Goal: Check status: Check status

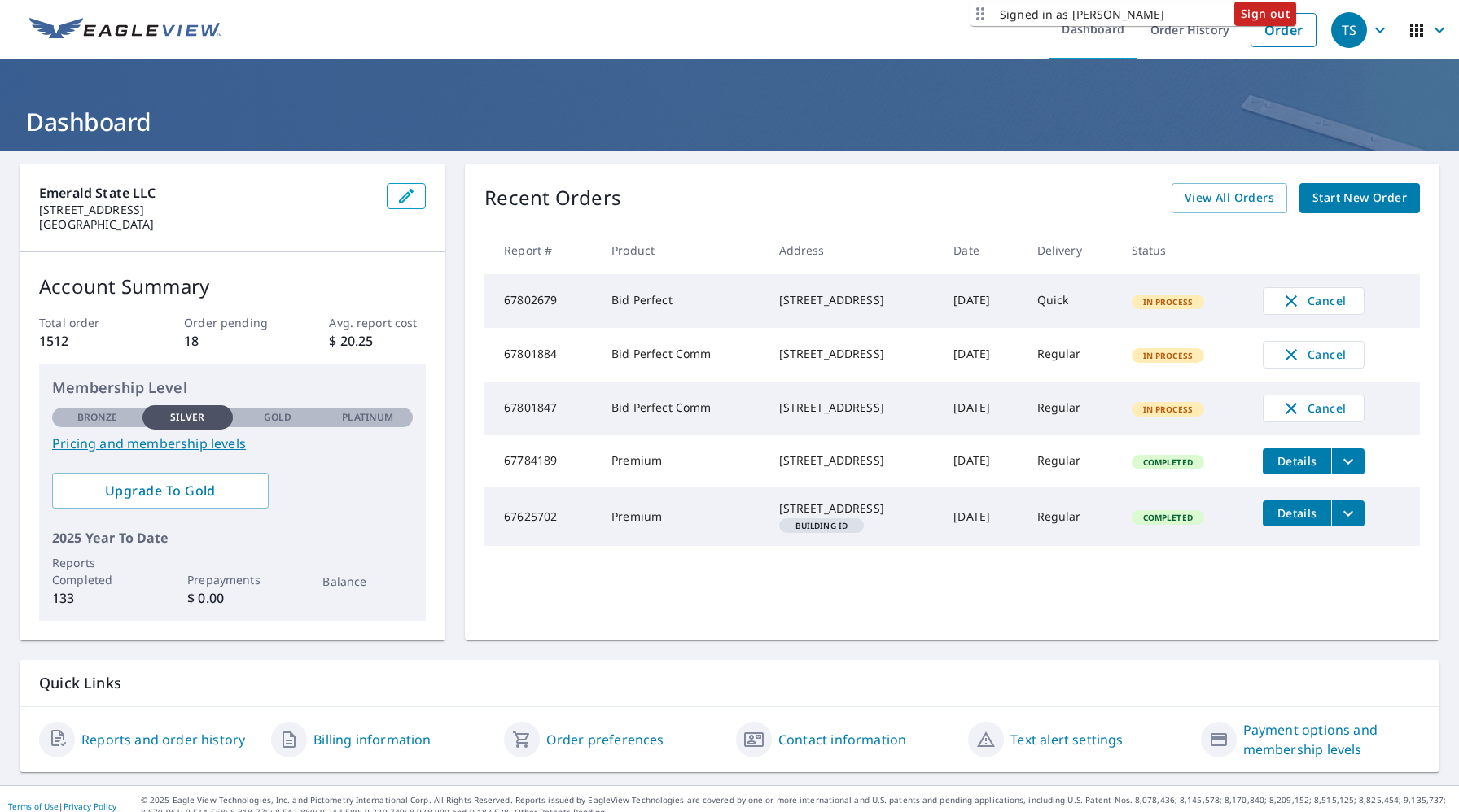
click at [537, 426] on td "67801847" at bounding box center [542, 408] width 114 height 54
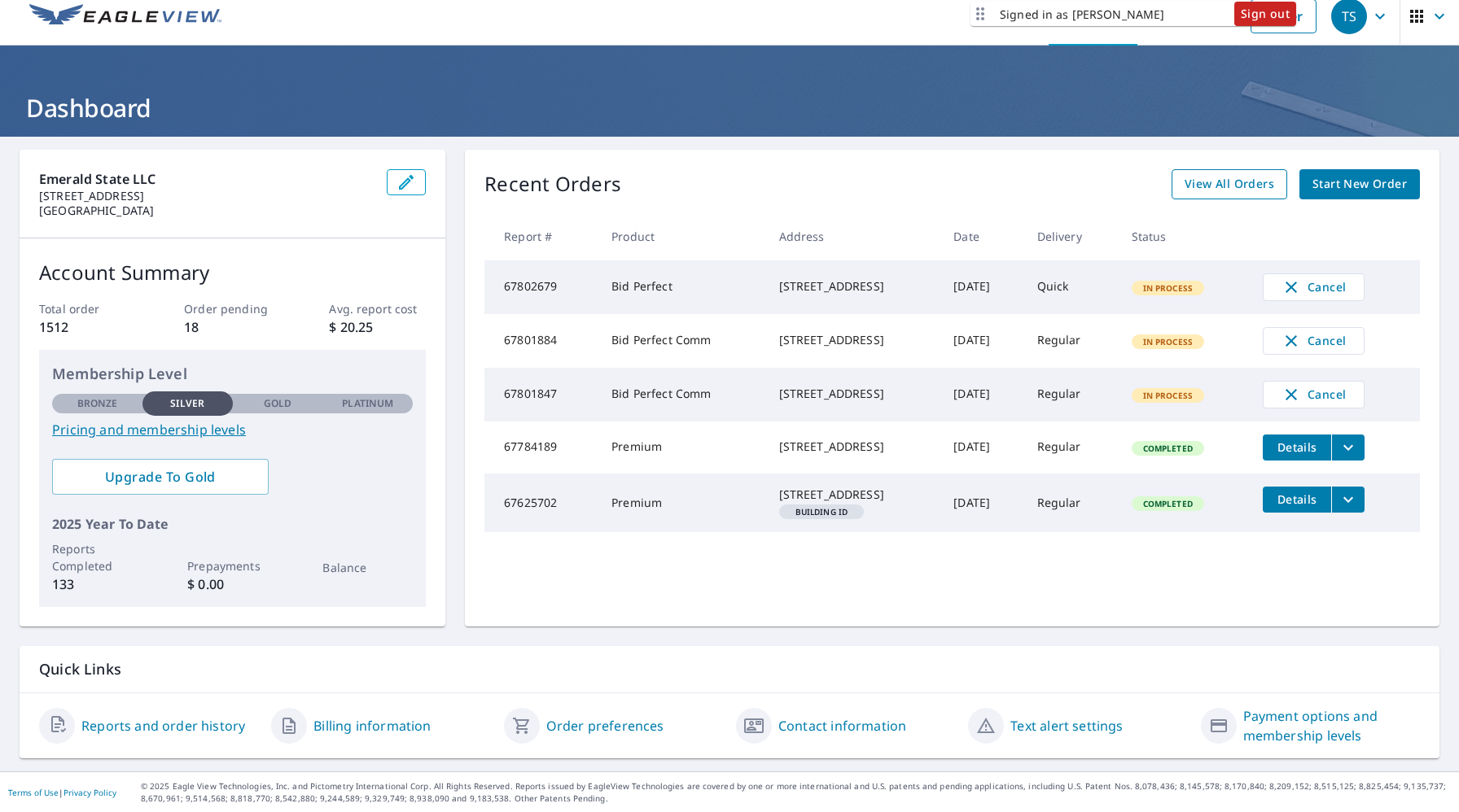
click at [1213, 180] on span "View All Orders" at bounding box center [1229, 184] width 89 height 20
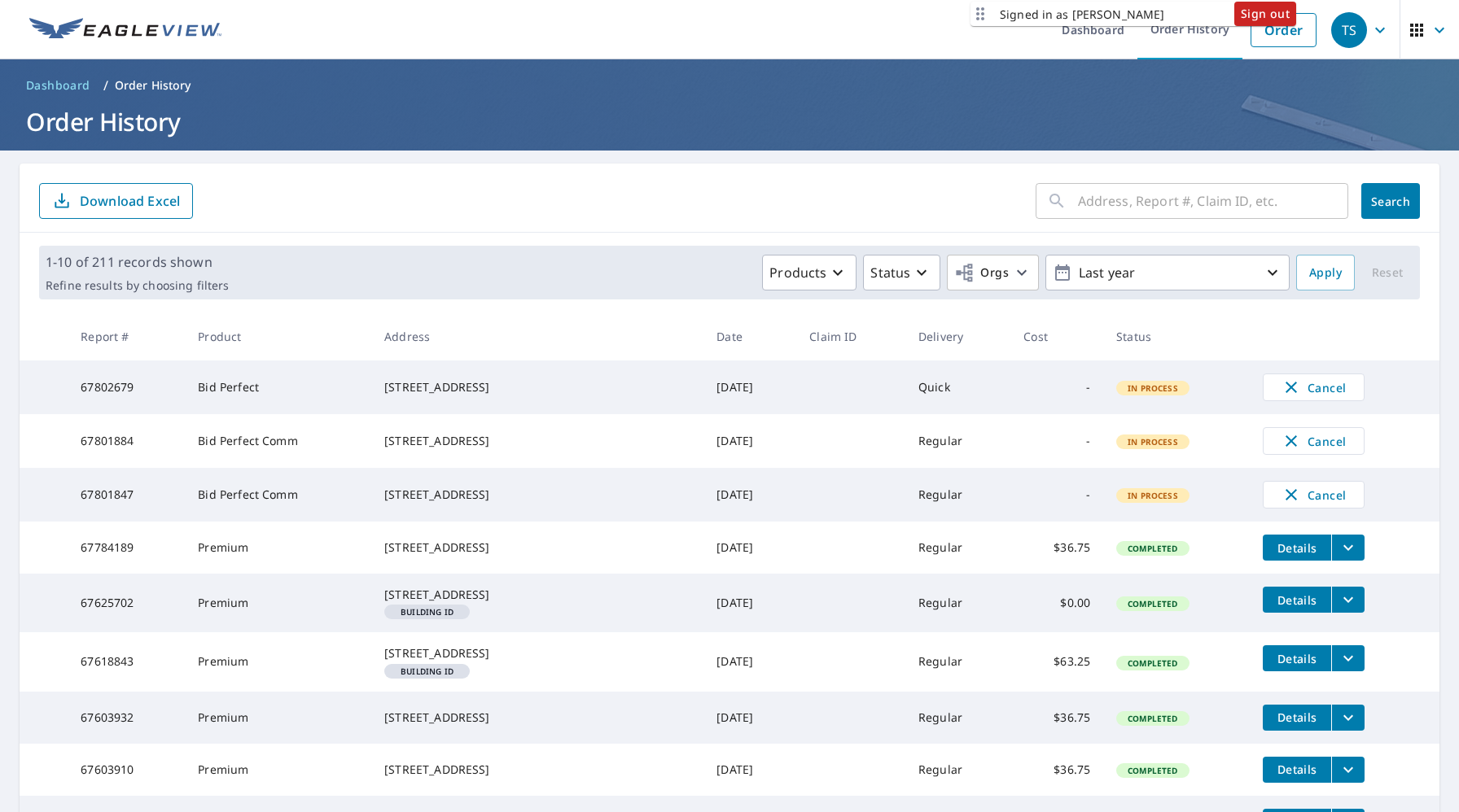
click at [1389, 26] on icon "button" at bounding box center [1379, 29] width 20 height 20
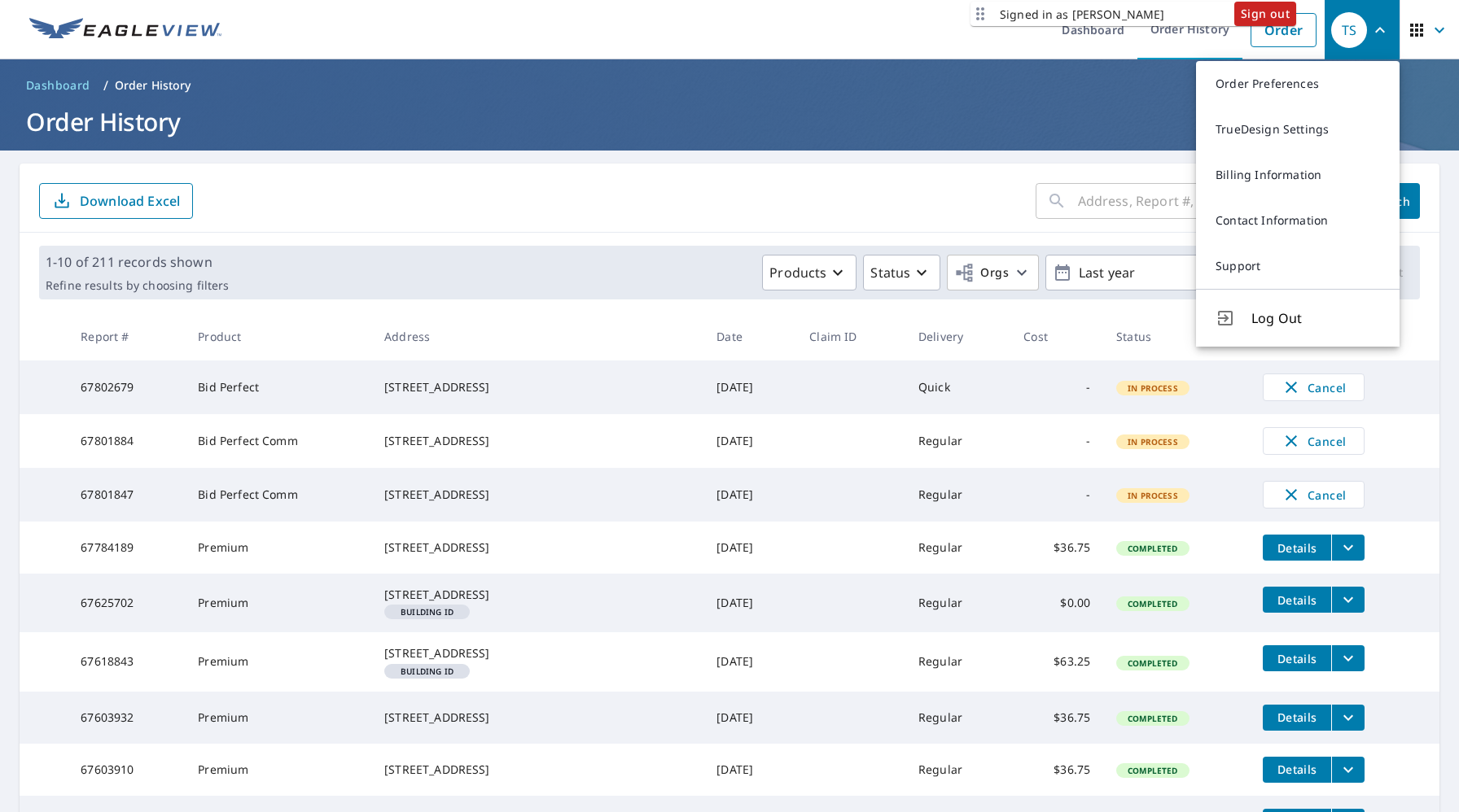
click at [1081, 124] on h1 "Order History" at bounding box center [730, 121] width 1420 height 33
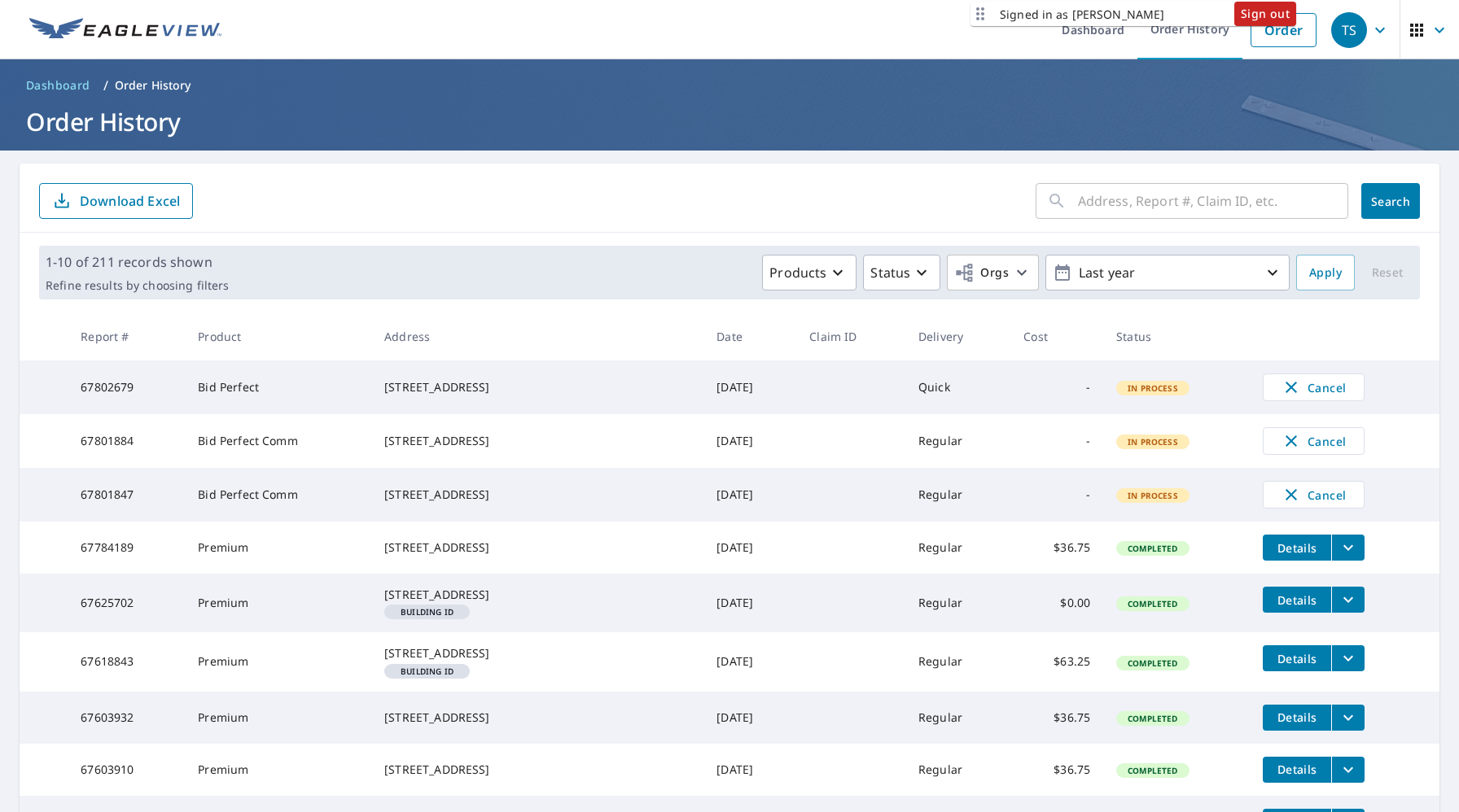
click at [1434, 36] on icon "button" at bounding box center [1439, 29] width 20 height 20
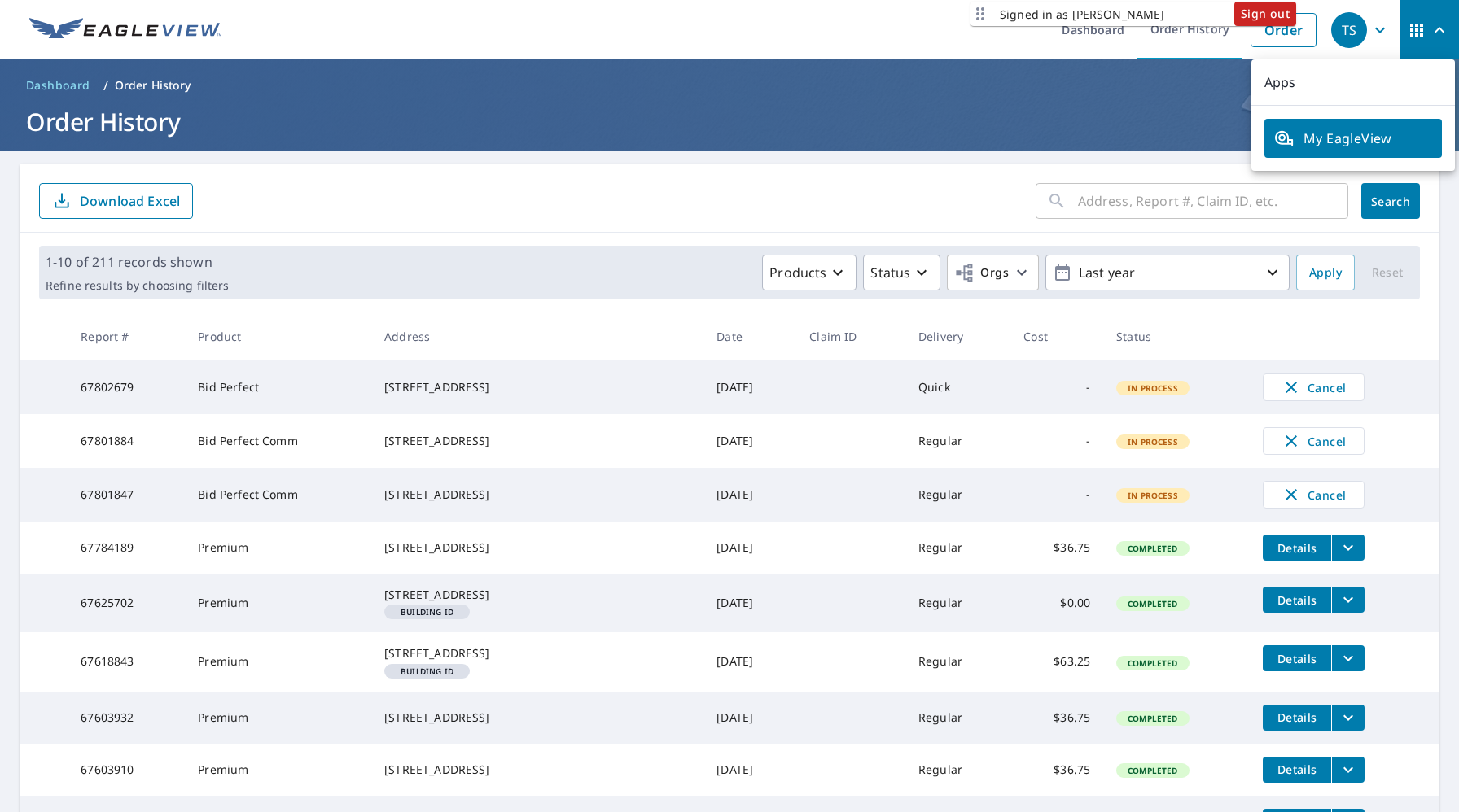
click at [926, 138] on header "Dashboard / Order History Order History" at bounding box center [730, 105] width 1459 height 91
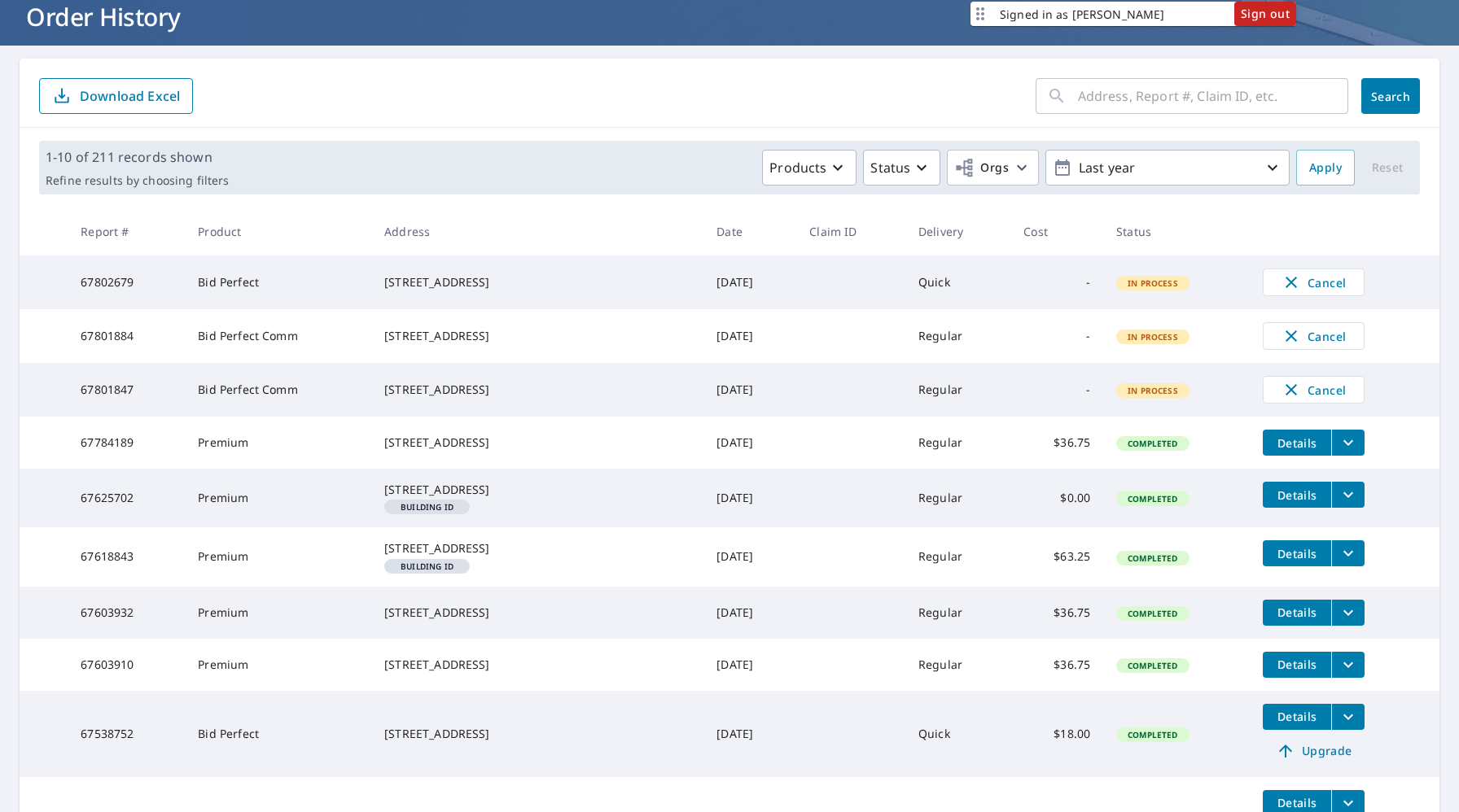
scroll to position [103, 0]
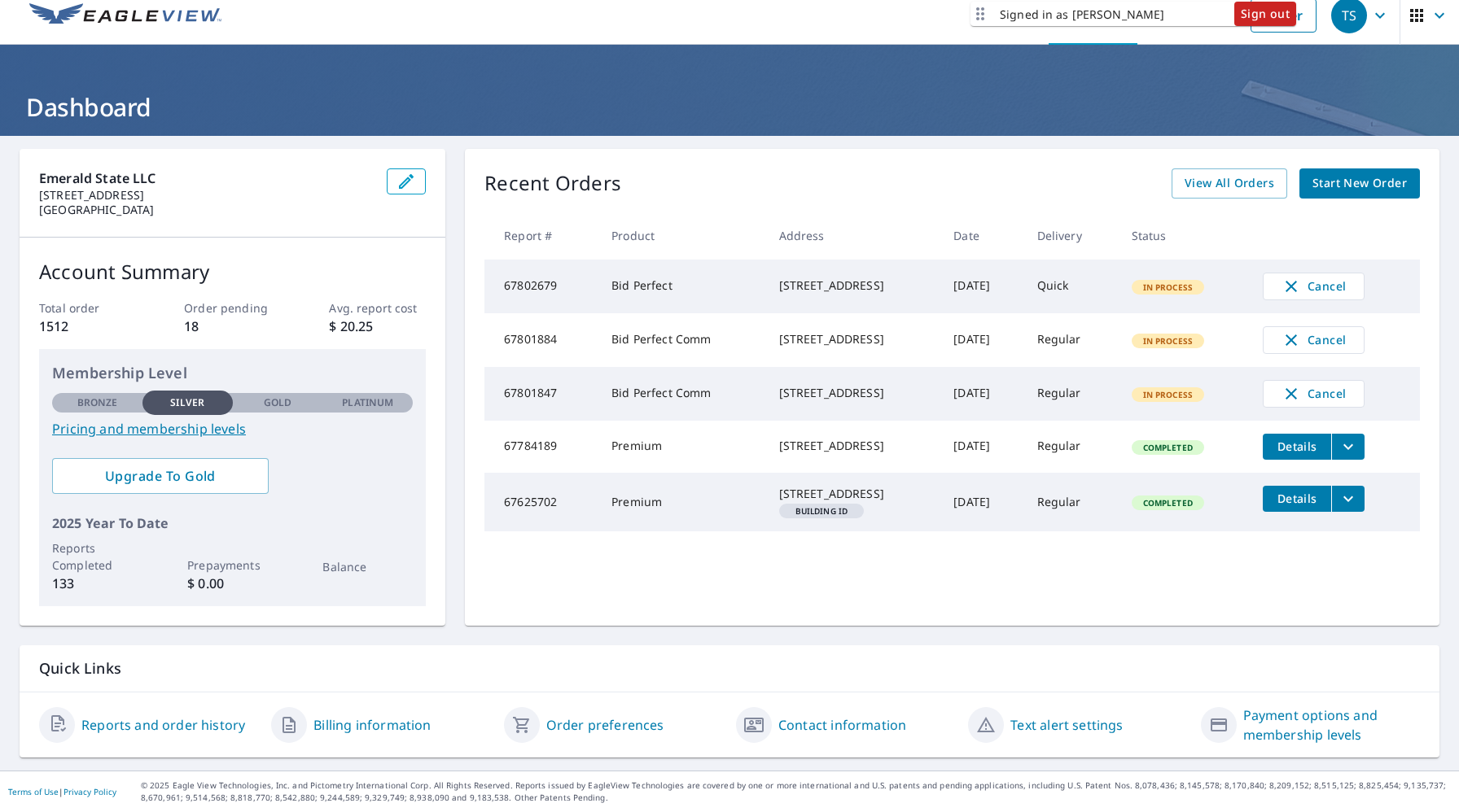
scroll to position [14, 0]
click at [198, 328] on p "18" at bounding box center [232, 327] width 97 height 20
click at [55, 332] on p "1512" at bounding box center [87, 327] width 97 height 20
click at [360, 324] on p "$ 20.25" at bounding box center [378, 327] width 97 height 20
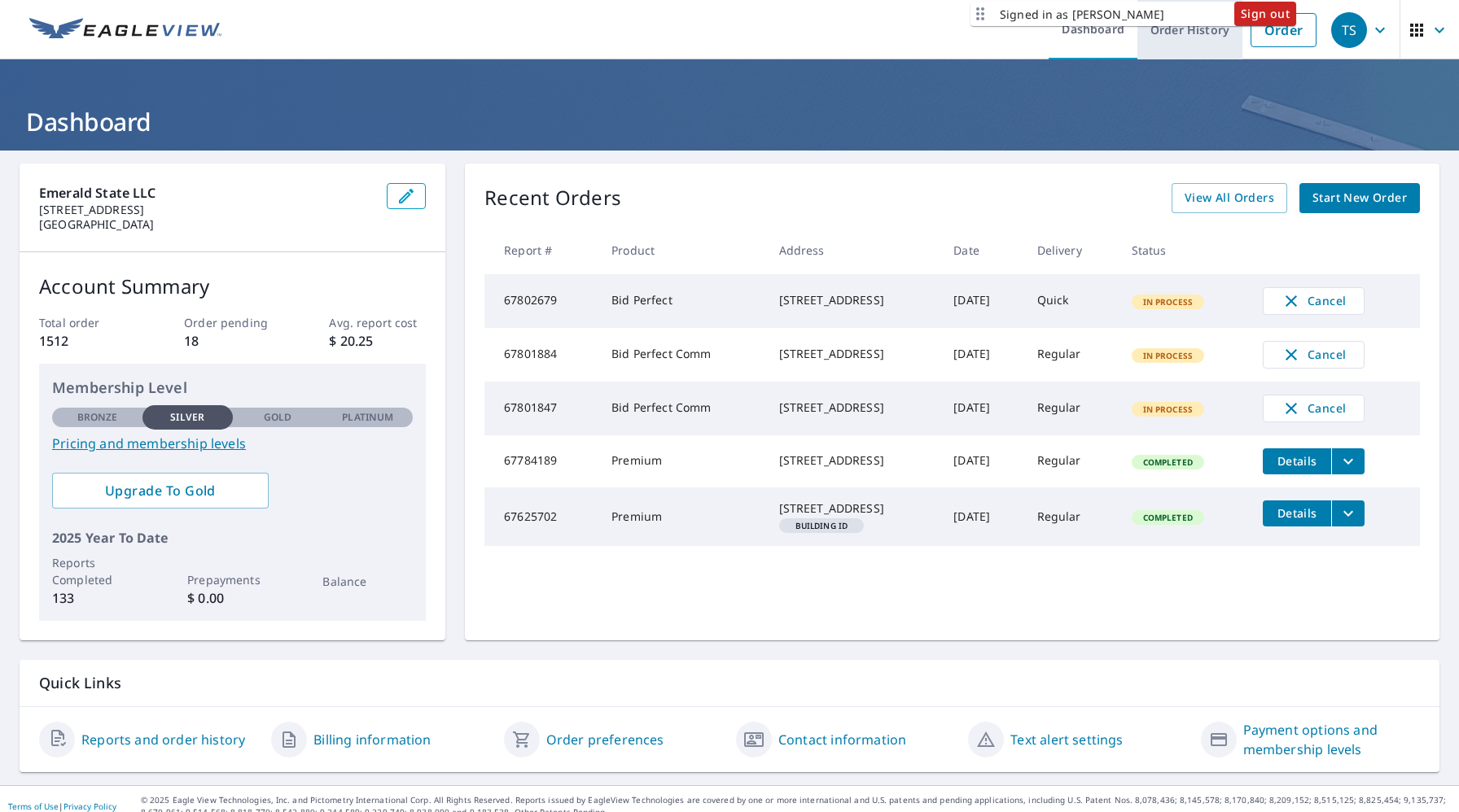
click at [1171, 48] on link "Order History" at bounding box center [1190, 29] width 105 height 60
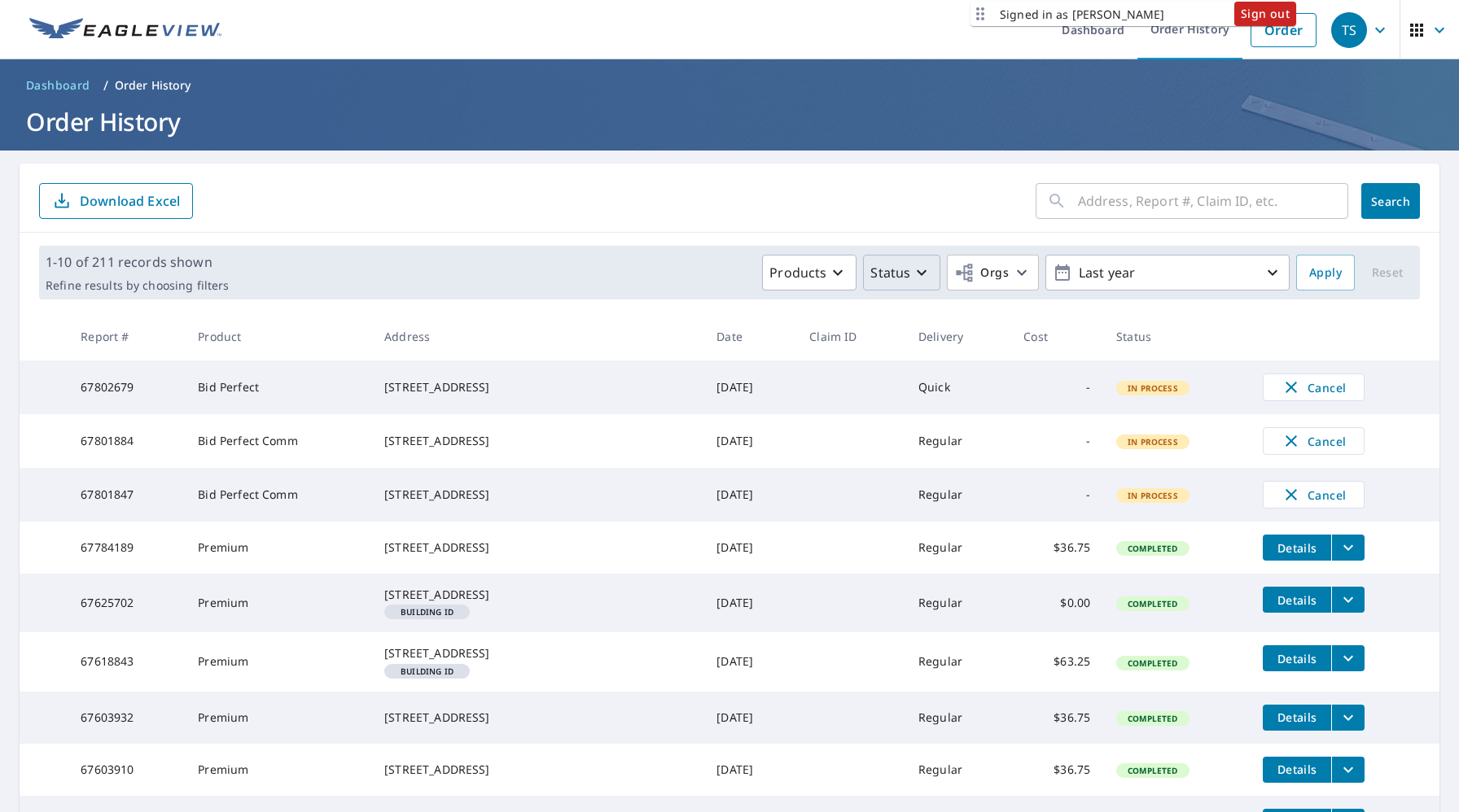
click at [931, 267] on icon "button" at bounding box center [921, 272] width 20 height 20
click at [796, 365] on td at bounding box center [850, 387] width 109 height 54
click at [840, 278] on icon "button" at bounding box center [838, 272] width 20 height 20
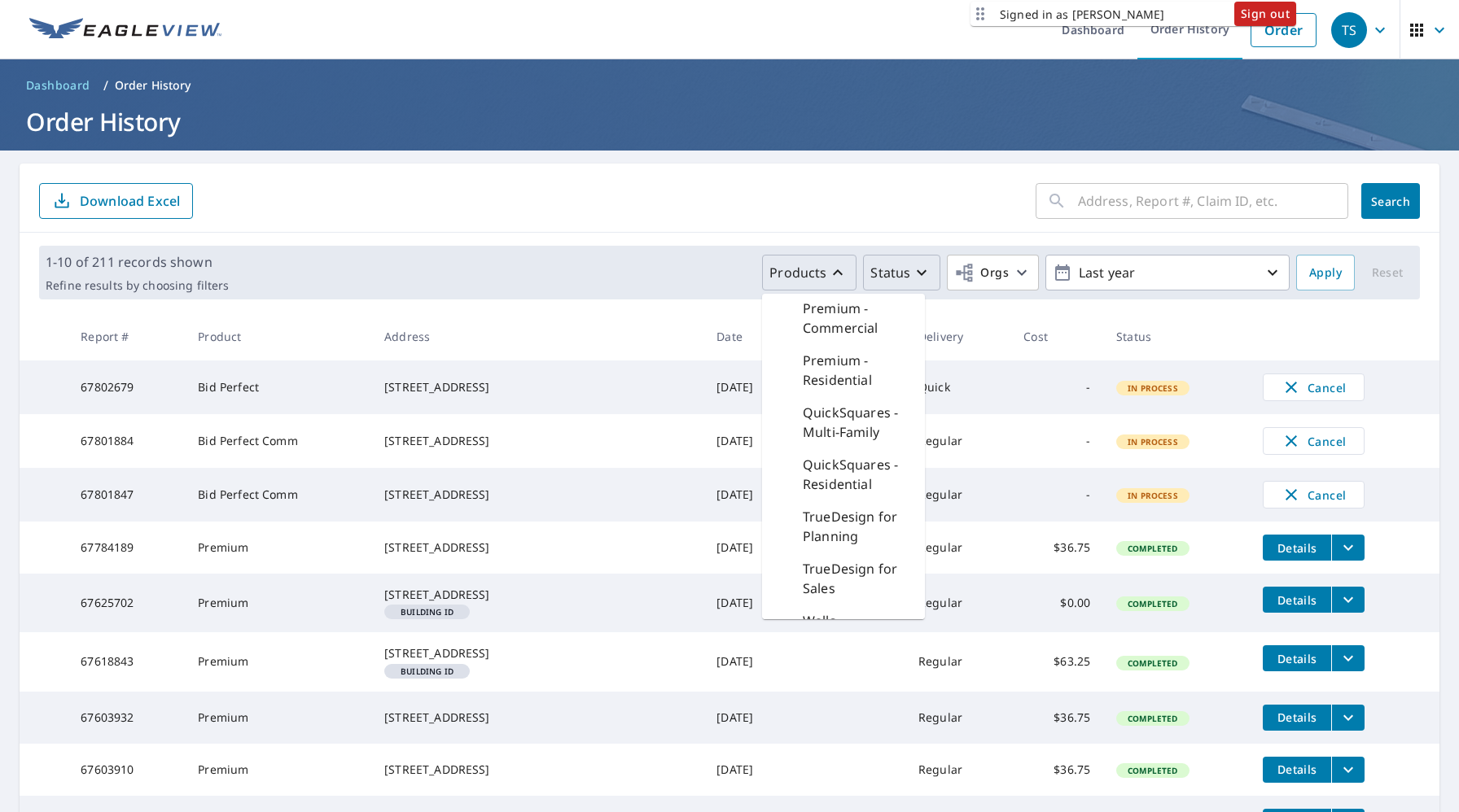
scroll to position [612, 0]
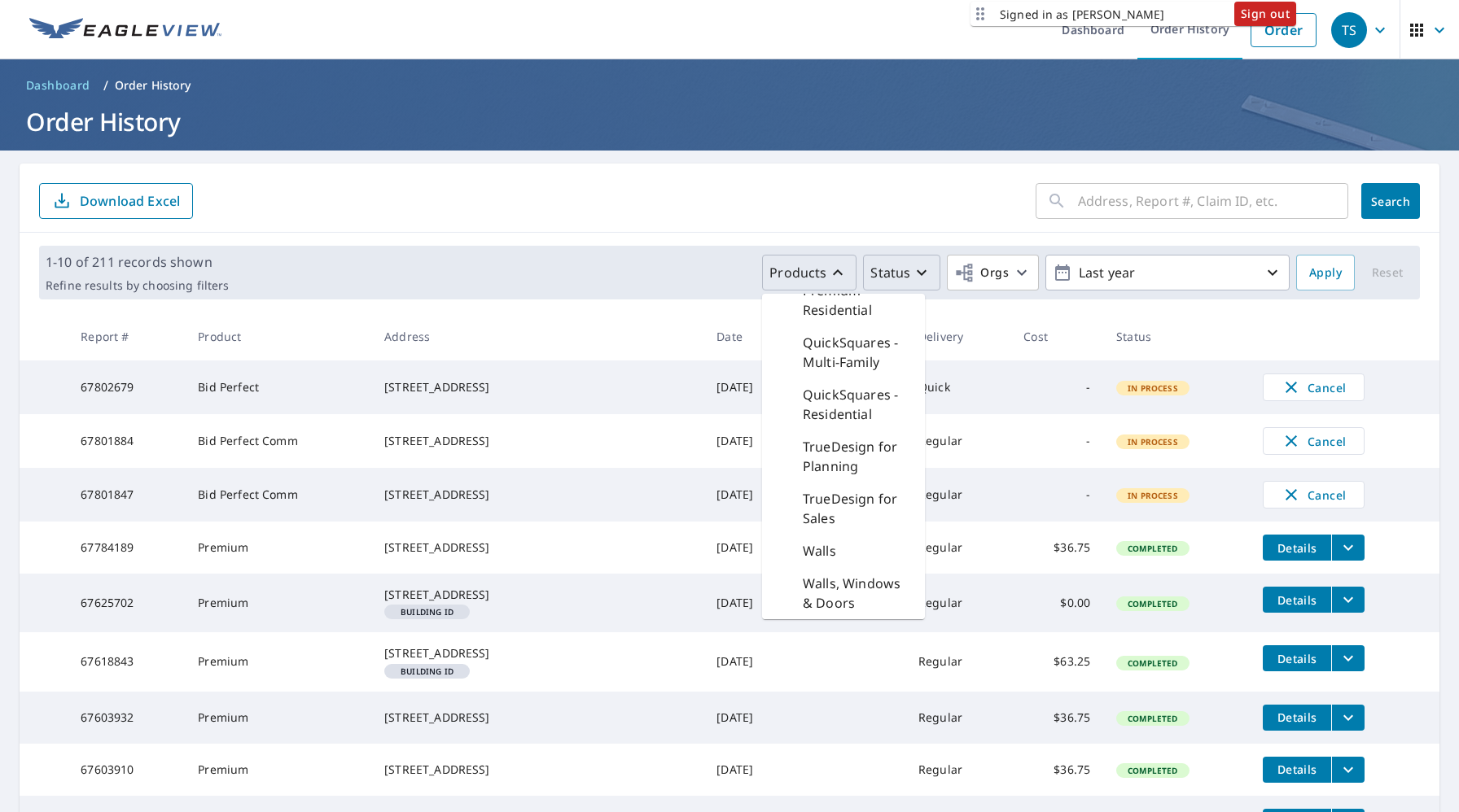
click at [674, 292] on div "1-10 of 211 records shown Refine results by choosing filters Products Bid Perfe…" at bounding box center [729, 272] width 1380 height 54
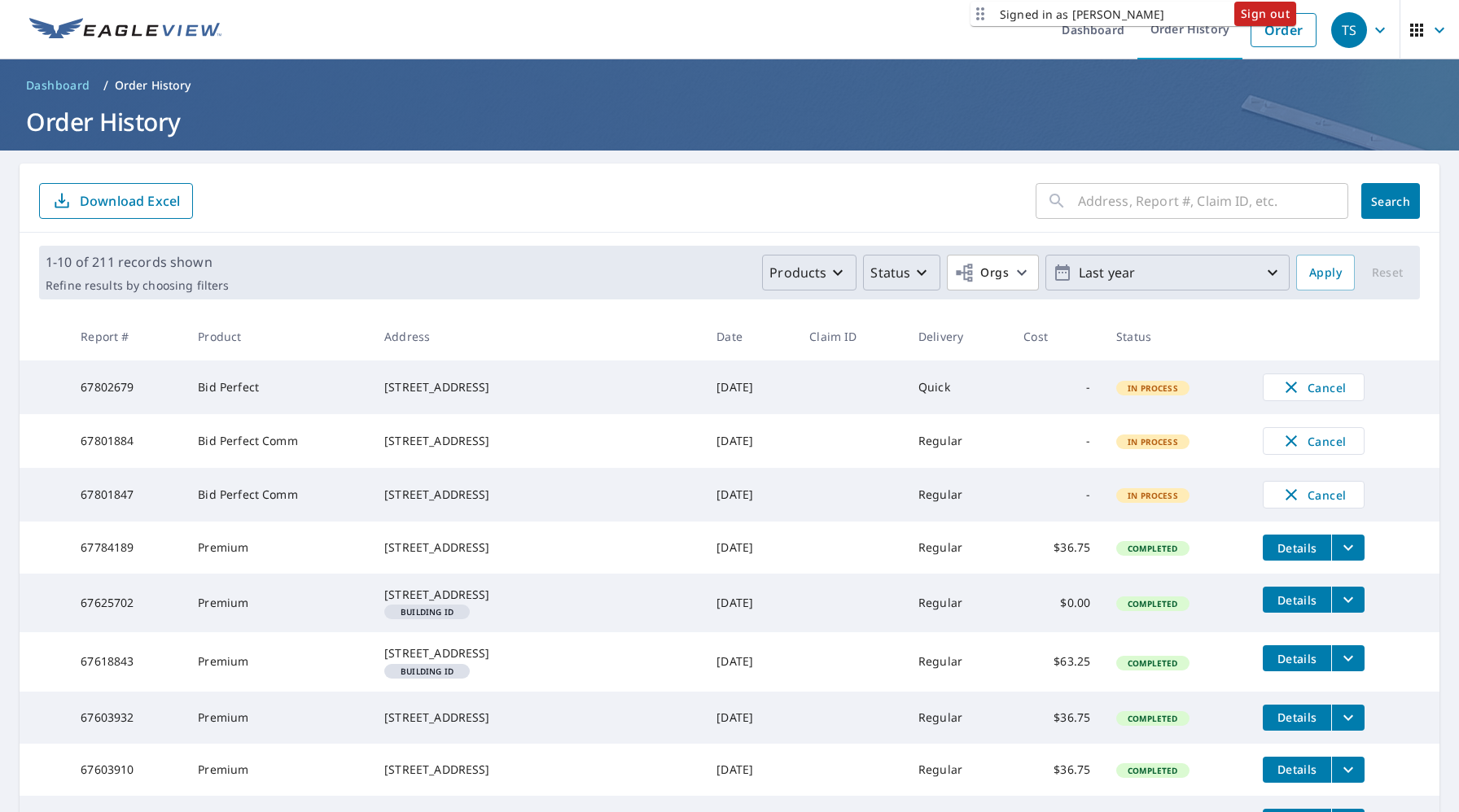
click at [1277, 268] on icon "button" at bounding box center [1272, 272] width 20 height 20
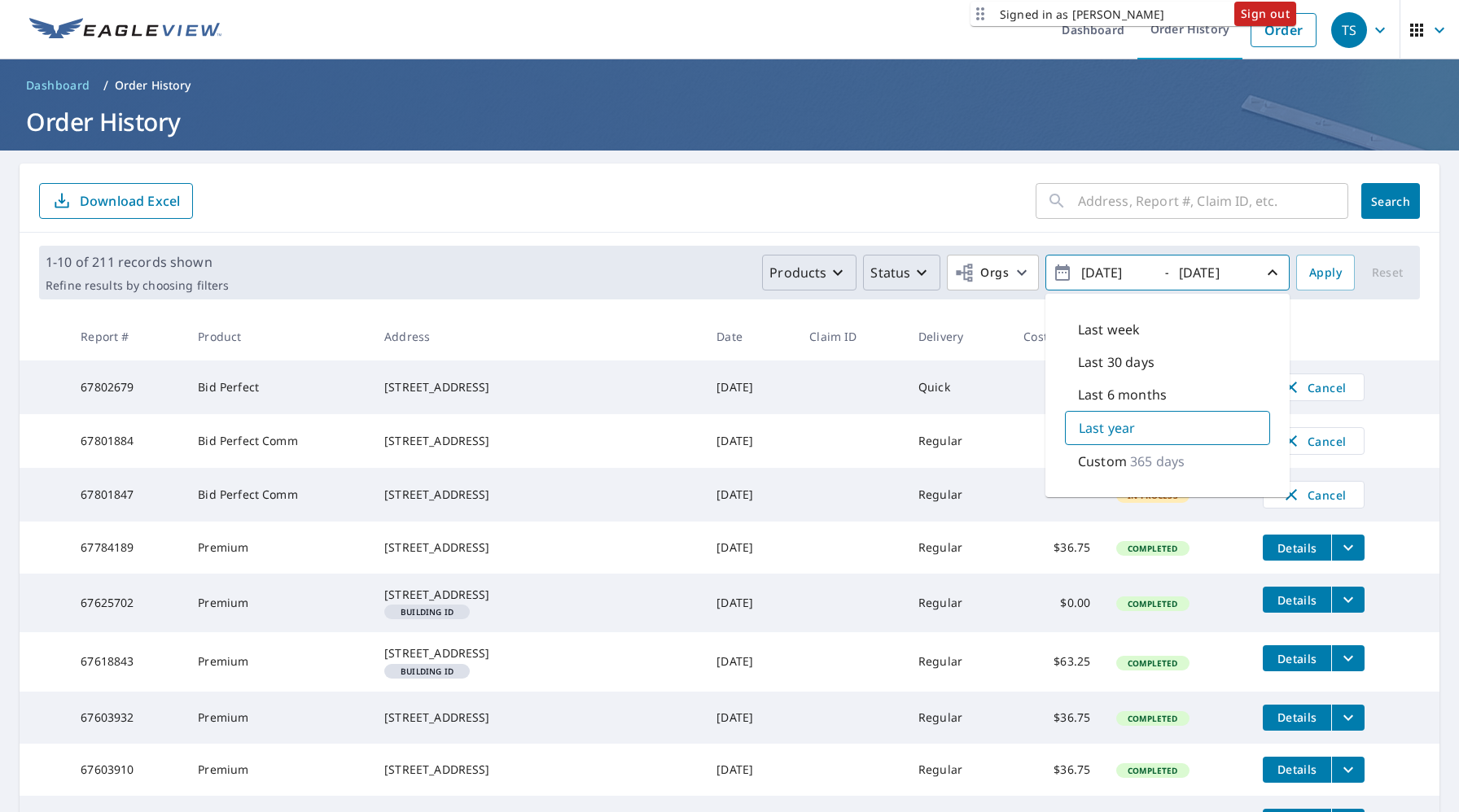
click at [1356, 314] on th at bounding box center [1344, 337] width 190 height 48
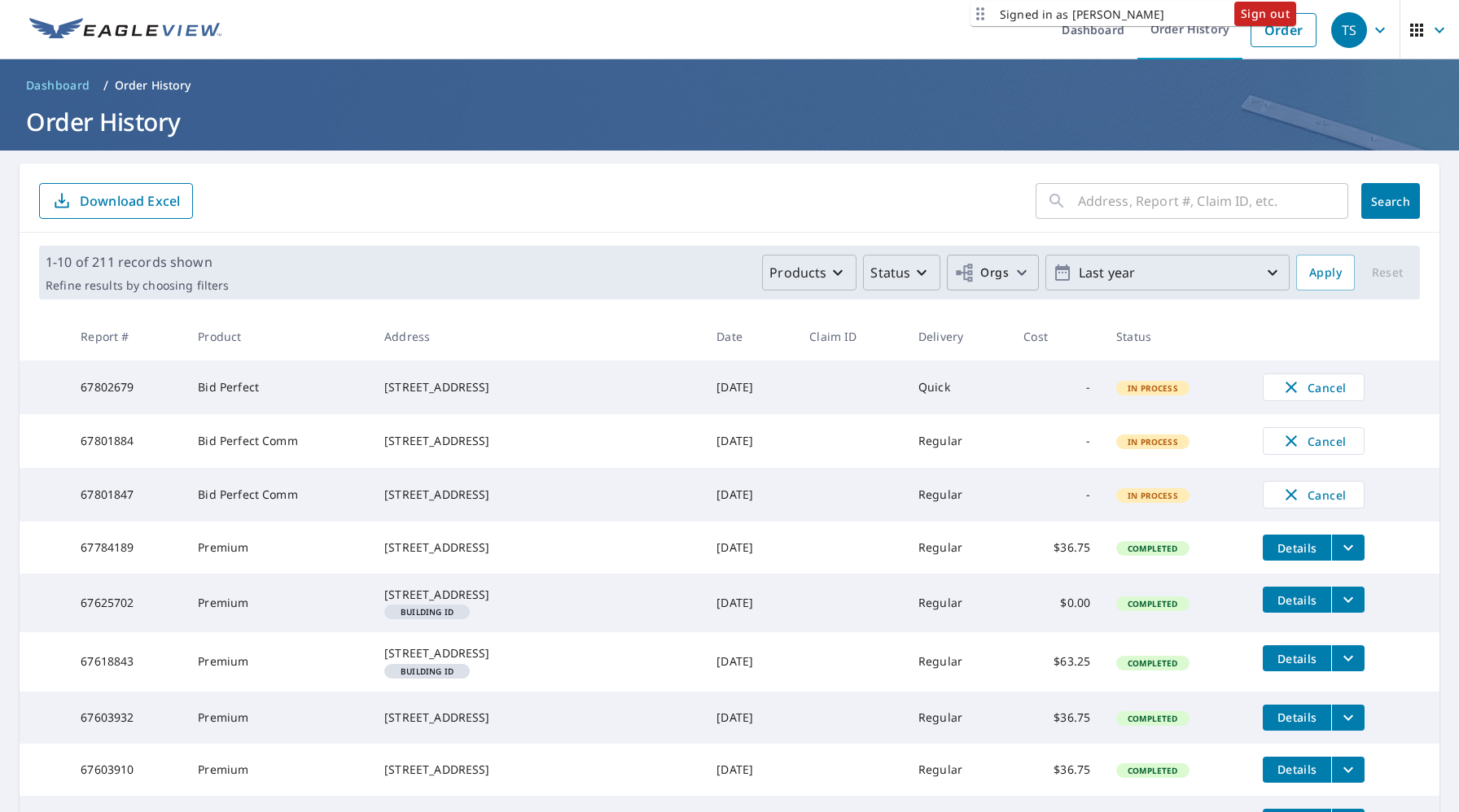
click at [1016, 289] on button "Orgs" at bounding box center [992, 273] width 92 height 36
click at [796, 484] on td at bounding box center [850, 494] width 109 height 54
click at [1099, 34] on link "Dashboard" at bounding box center [1093, 29] width 89 height 60
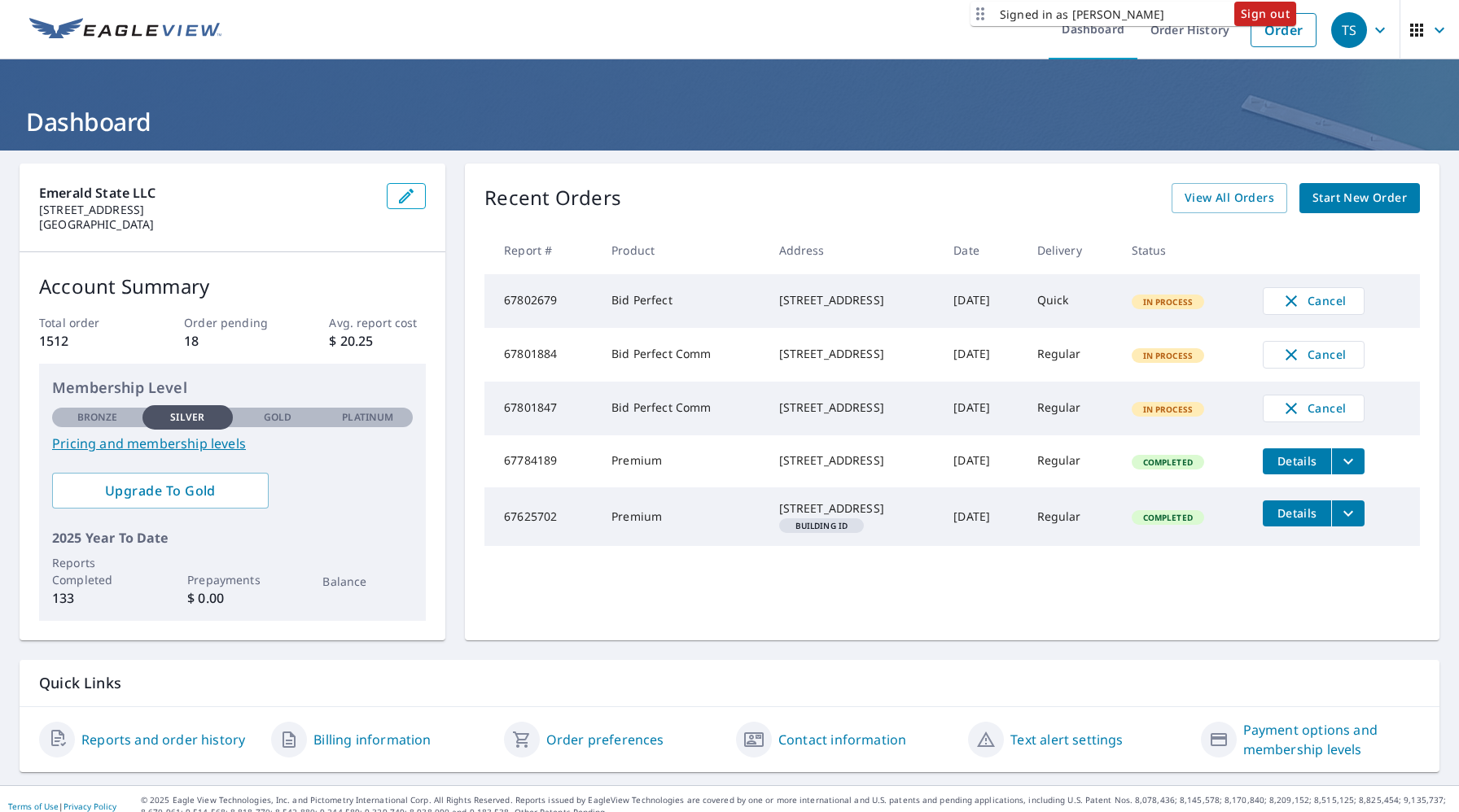
click at [1076, 258] on th "Delivery" at bounding box center [1072, 250] width 95 height 48
click at [1085, 255] on th "Delivery" at bounding box center [1072, 250] width 95 height 48
click at [1183, 36] on link "Order History" at bounding box center [1190, 29] width 105 height 60
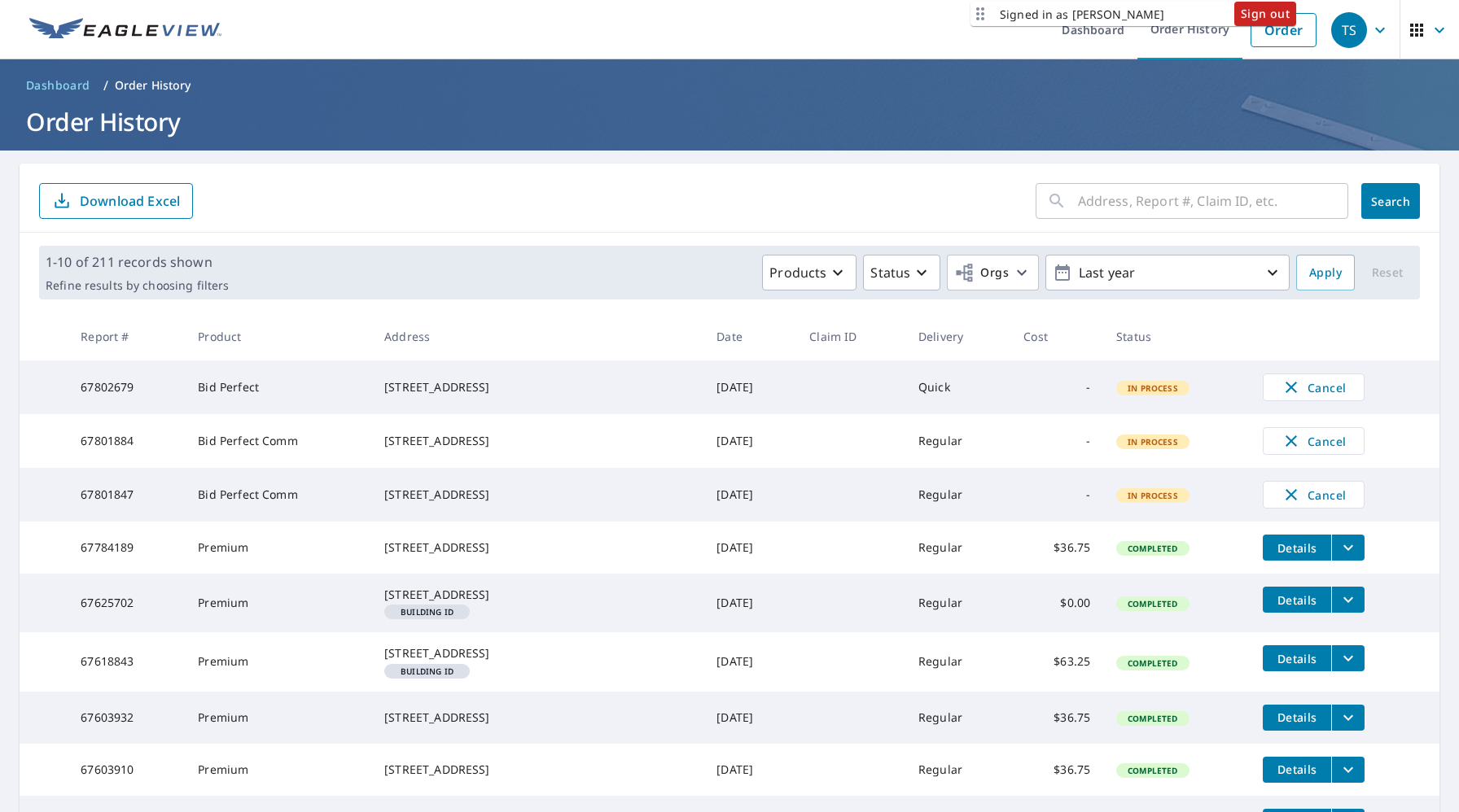
click at [703, 368] on td "Oct 09, 2025" at bounding box center [749, 387] width 93 height 54
click at [1263, 9] on span "Sign out" at bounding box center [1265, 13] width 48 height 20
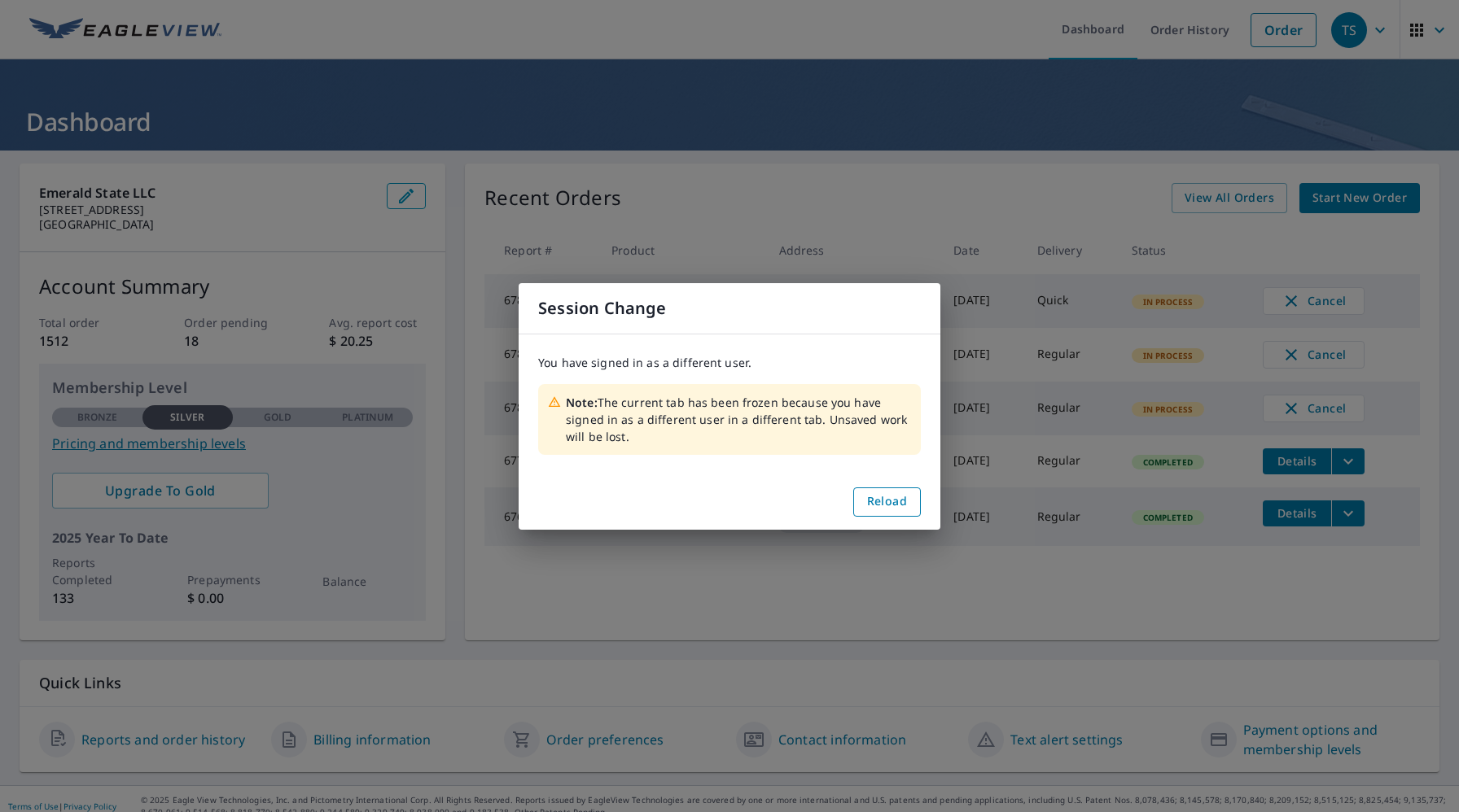
click at [888, 261] on div "Session Change You have signed in as a different user. Note: The current tab ha…" at bounding box center [730, 406] width 1459 height 812
click at [886, 500] on span "Reload" at bounding box center [887, 501] width 40 height 20
